Goal: Information Seeking & Learning: Learn about a topic

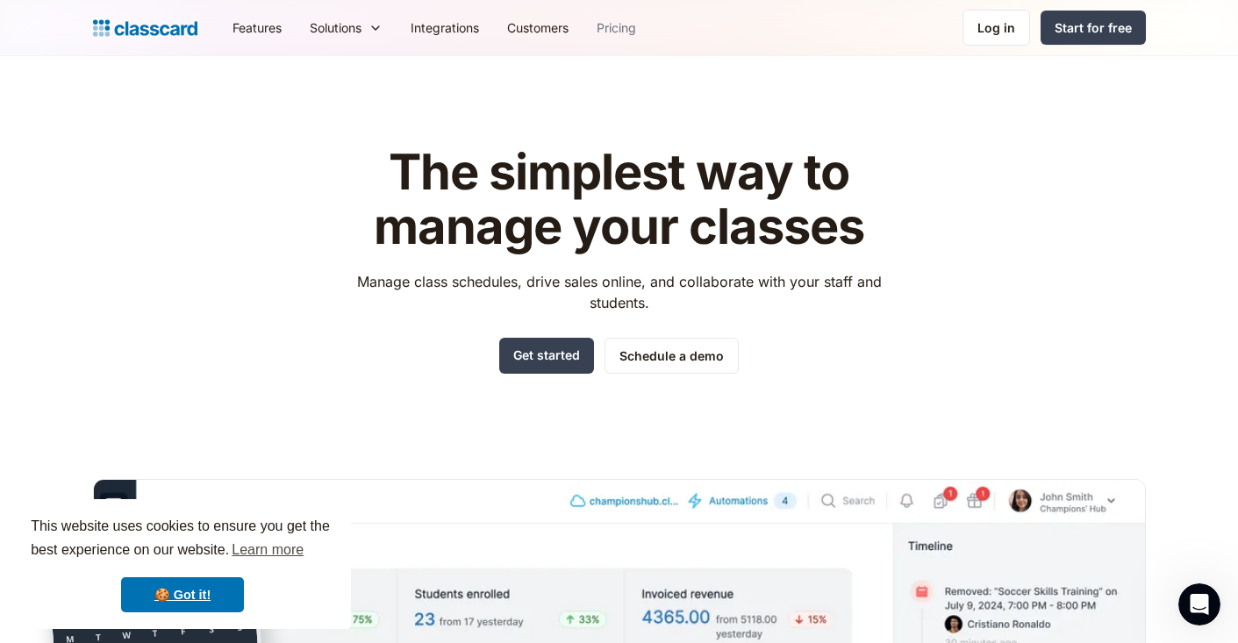
click at [611, 26] on link "Pricing" at bounding box center [617, 27] width 68 height 39
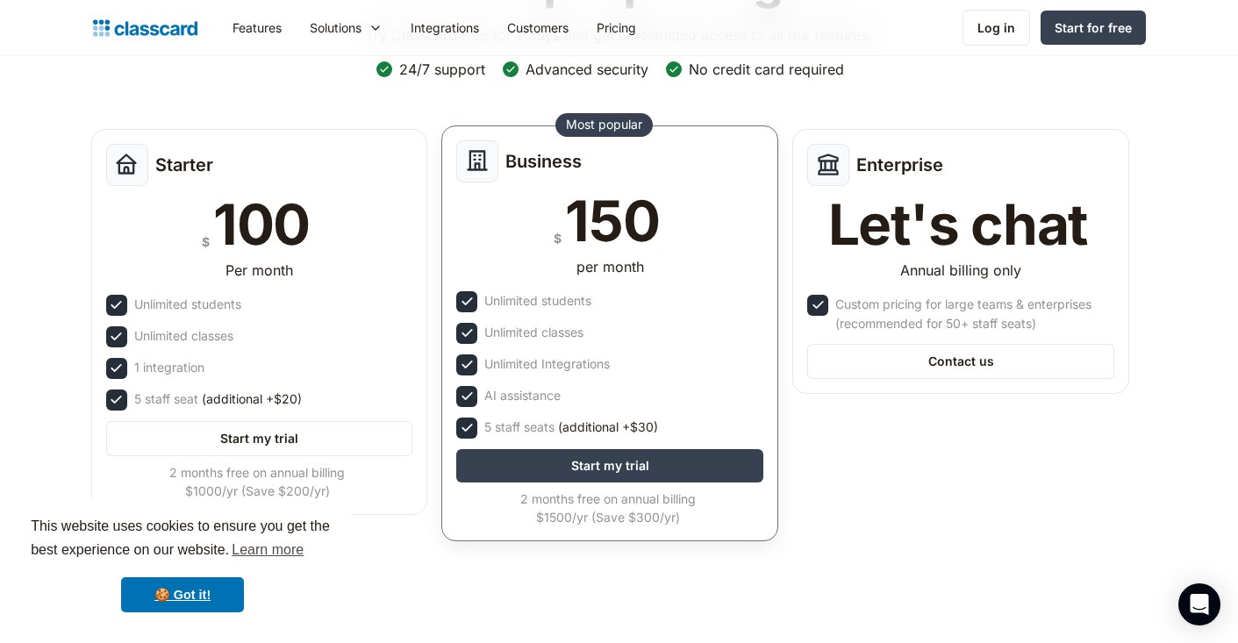
scroll to position [192, 0]
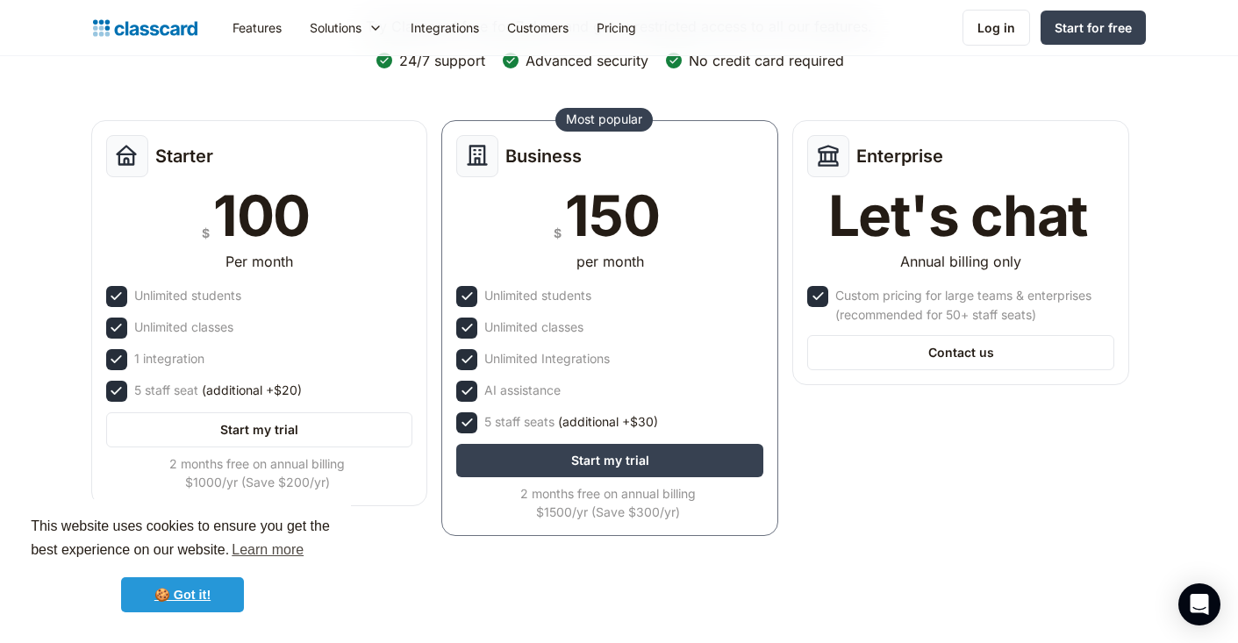
click at [234, 590] on link "🍪 Got it!" at bounding box center [182, 594] width 123 height 35
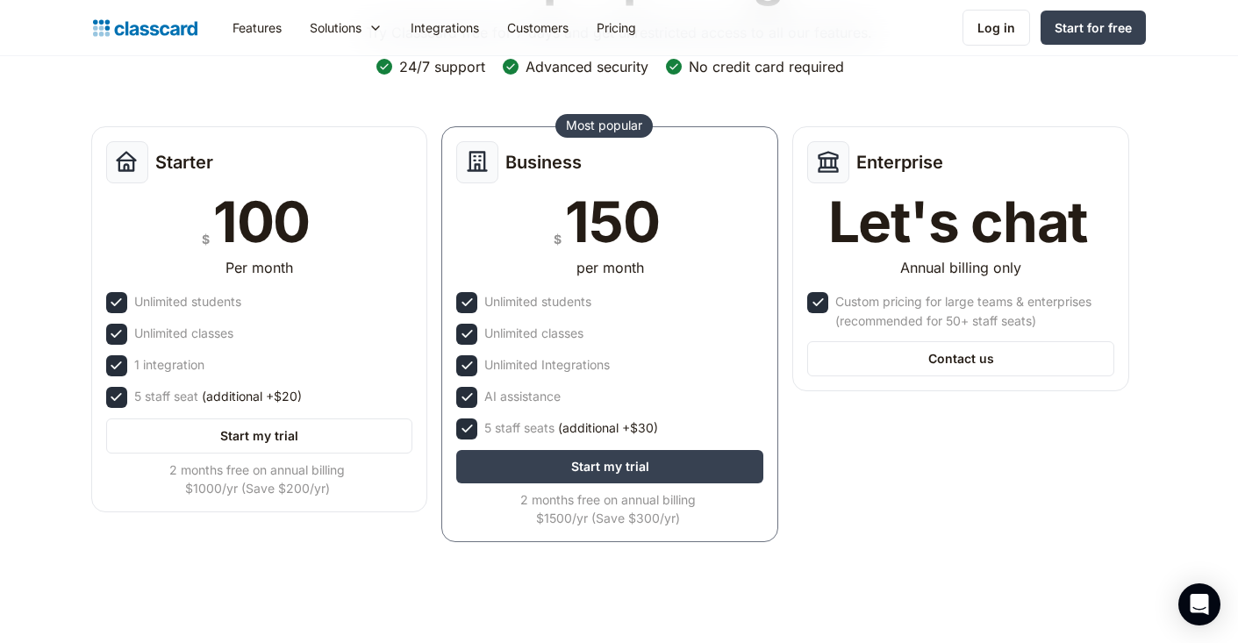
scroll to position [198, 0]
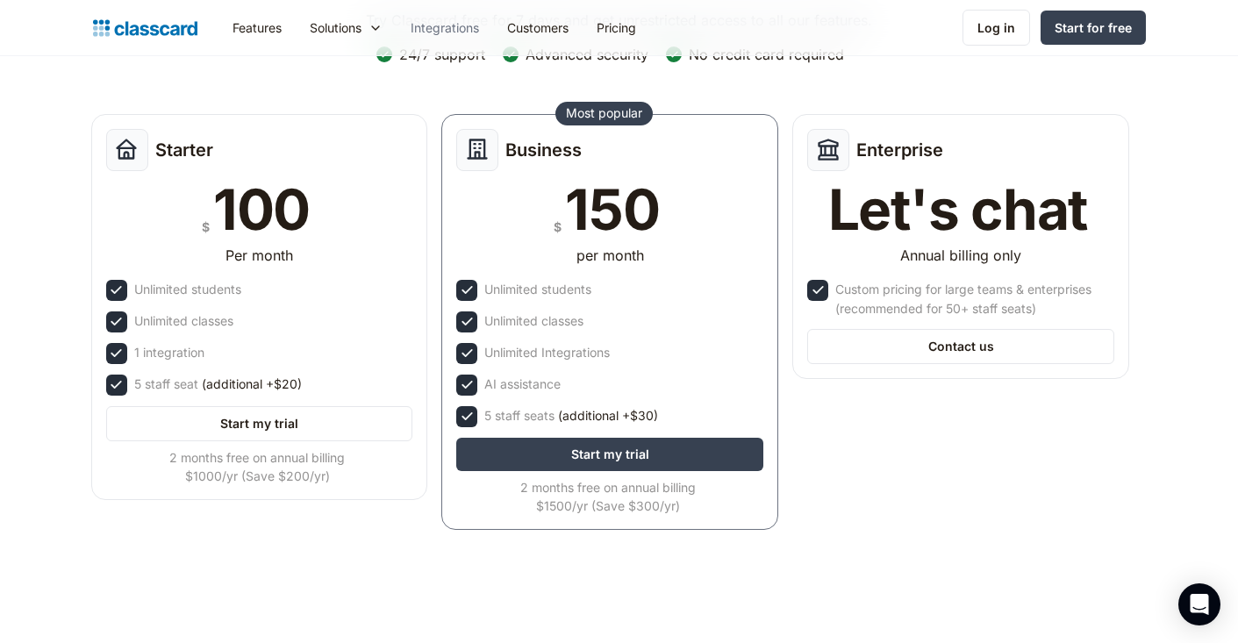
click at [448, 38] on link "Integrations" at bounding box center [445, 27] width 97 height 39
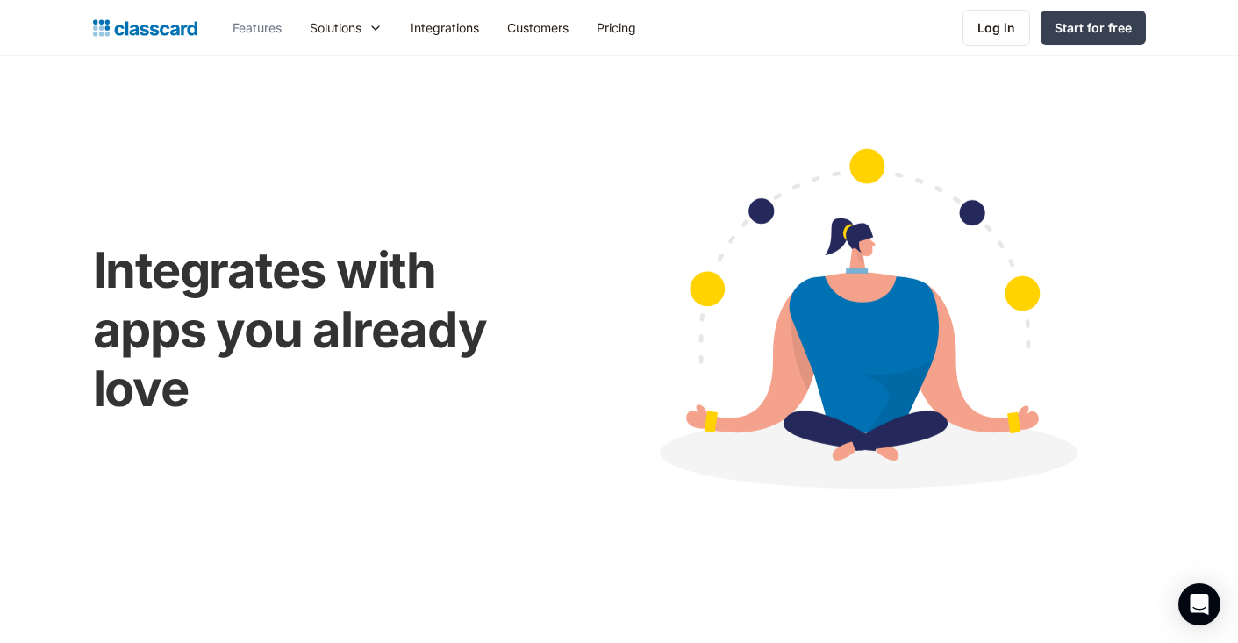
click at [253, 22] on link "Features" at bounding box center [256, 27] width 77 height 39
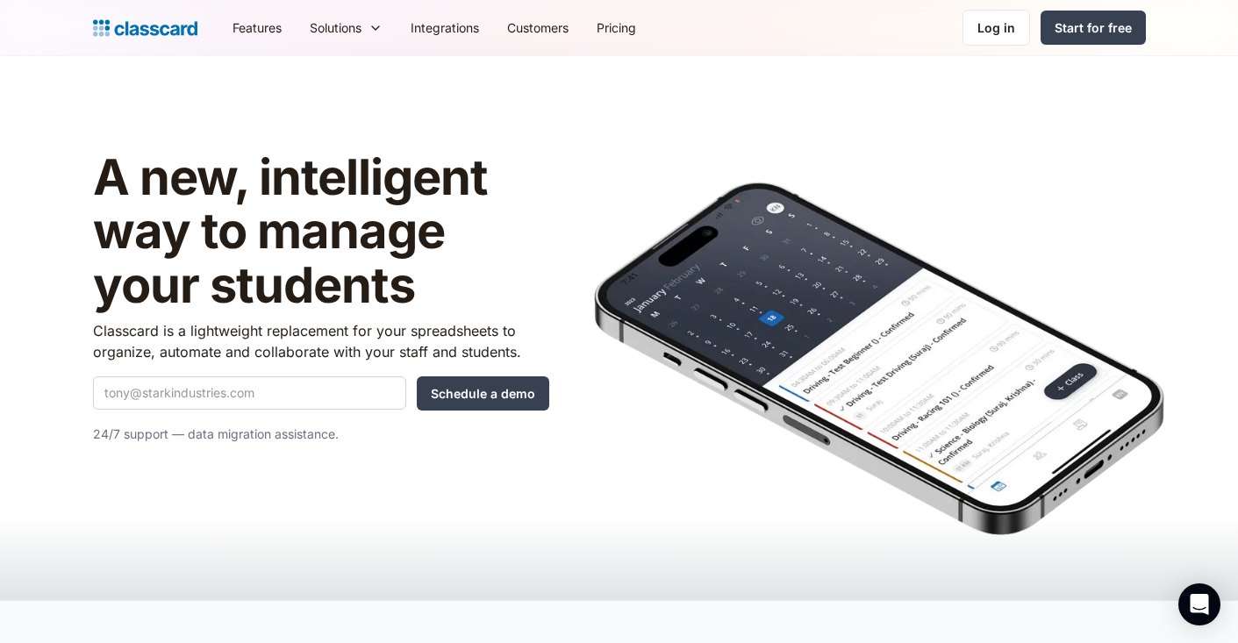
click at [267, 26] on link "Features" at bounding box center [256, 27] width 77 height 39
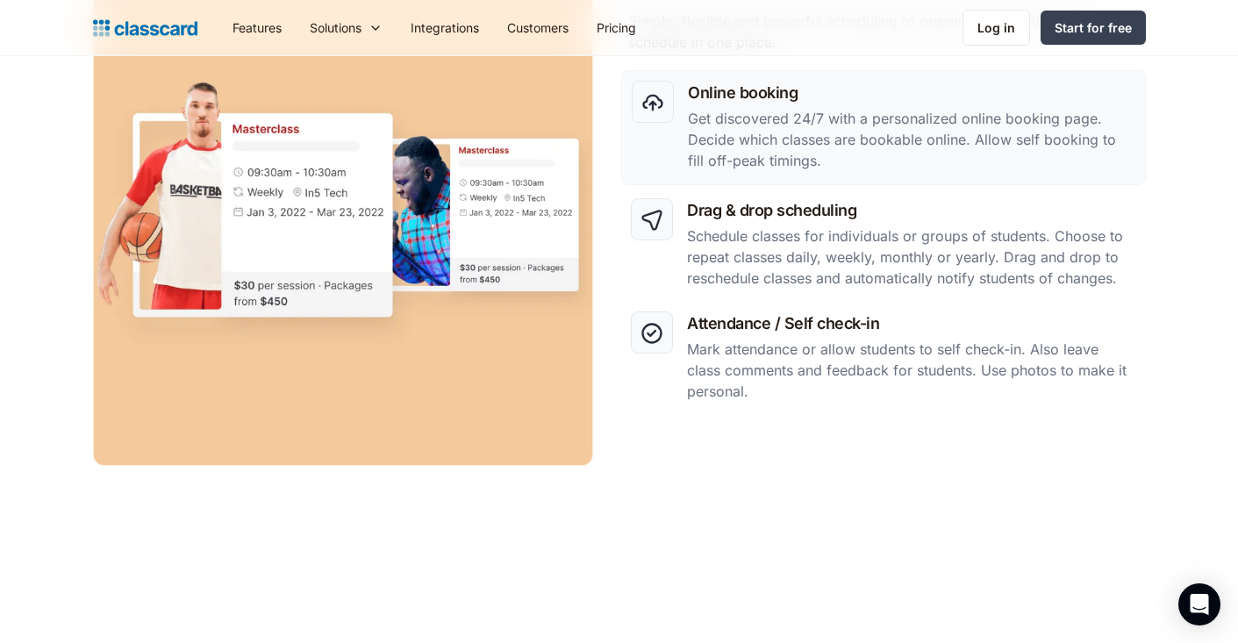
scroll to position [916, 0]
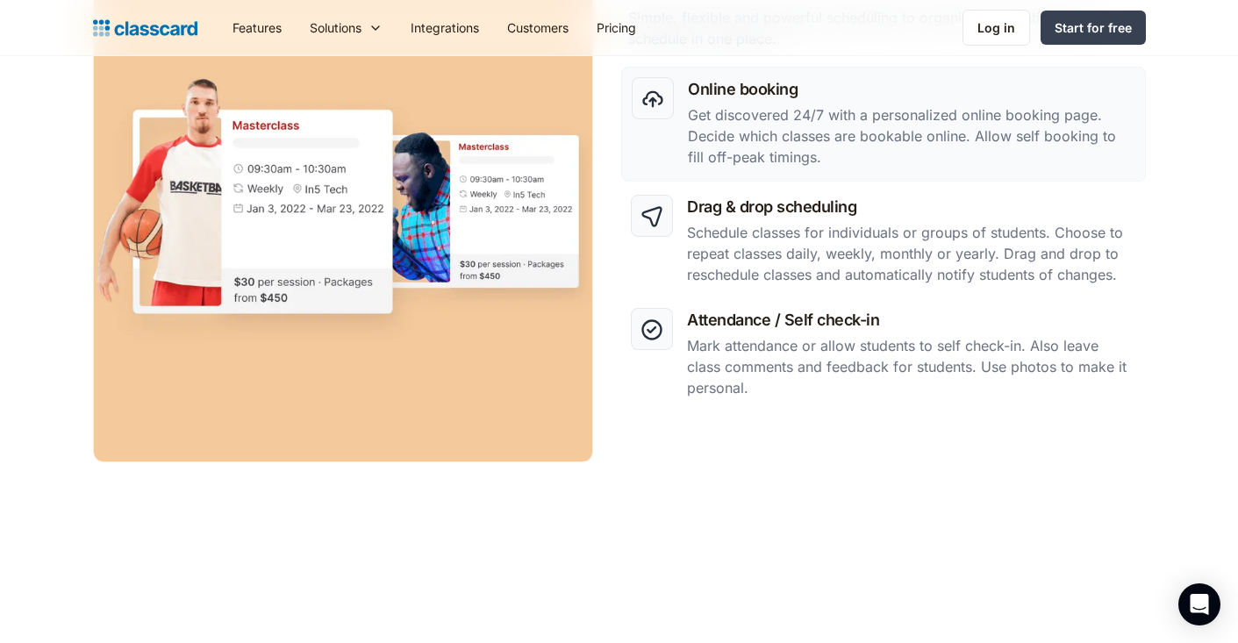
click at [256, 24] on link "Features" at bounding box center [256, 27] width 77 height 39
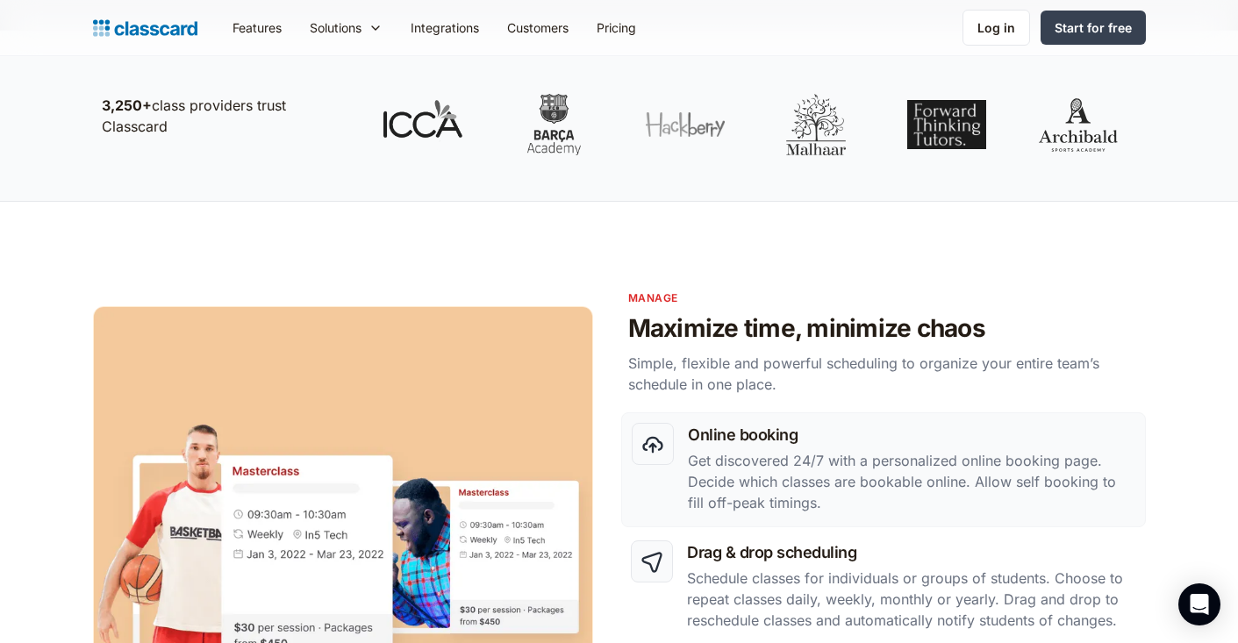
scroll to position [560, 0]
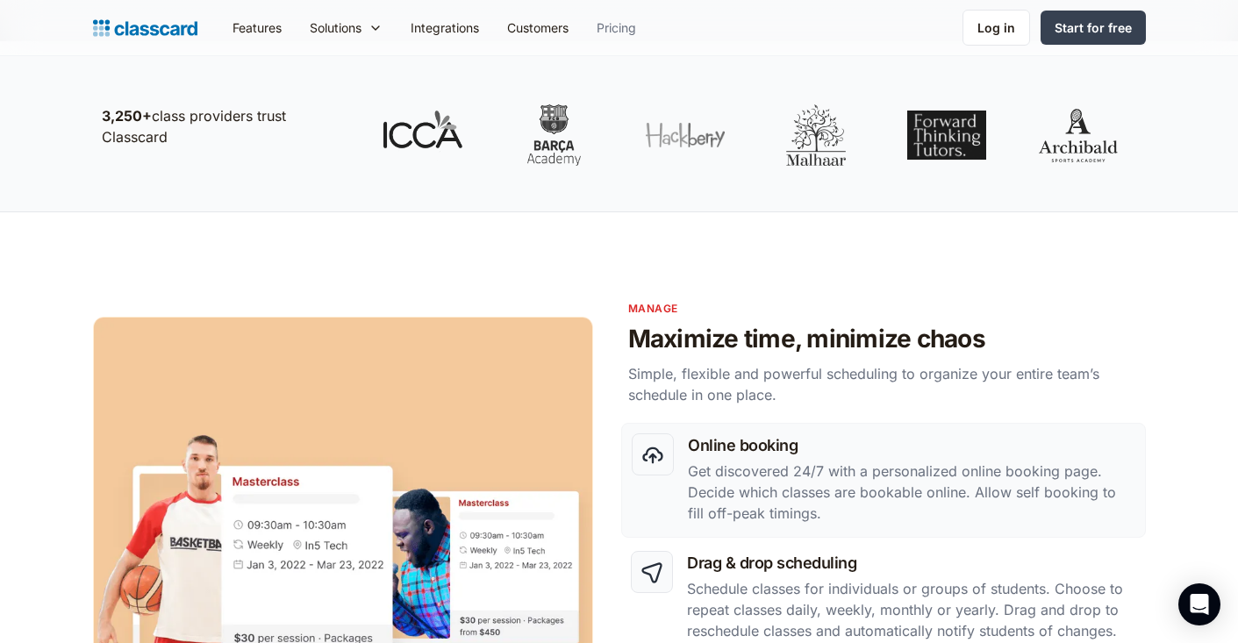
click at [628, 31] on link "Pricing" at bounding box center [617, 27] width 68 height 39
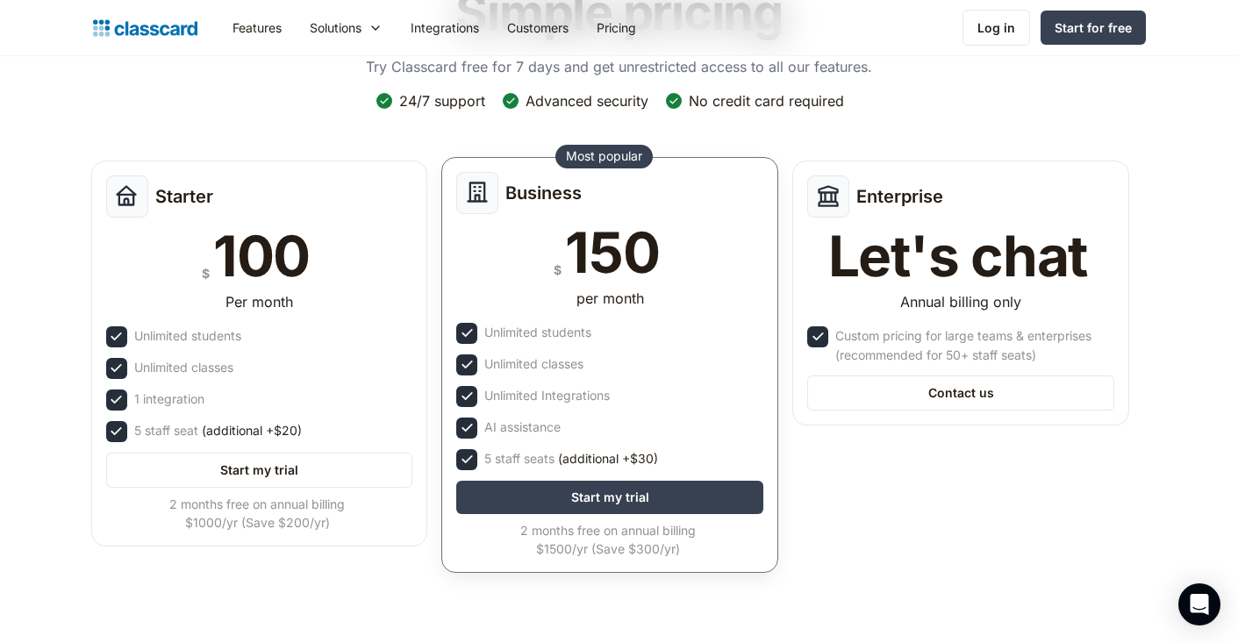
scroll to position [160, 0]
